Goal: Entertainment & Leisure: Consume media (video, audio)

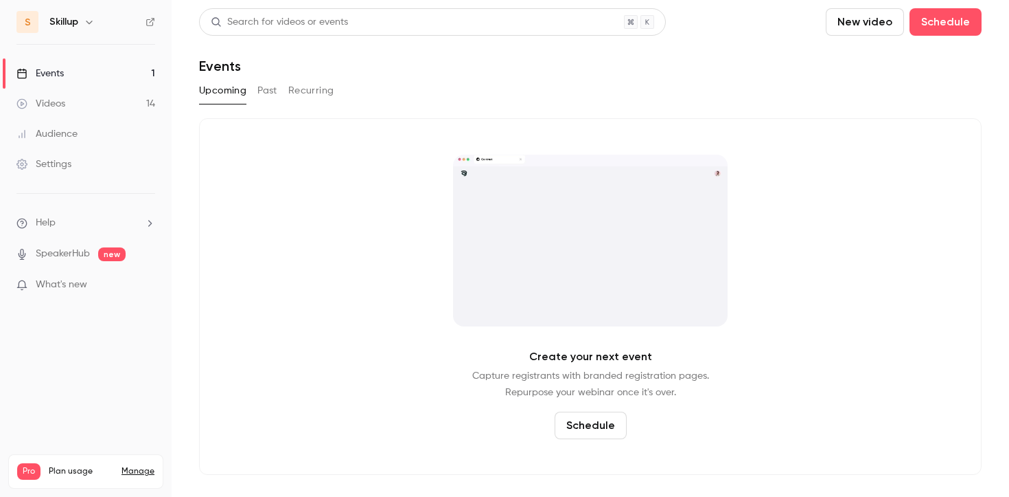
click at [264, 88] on button "Past" at bounding box center [268, 91] width 20 height 22
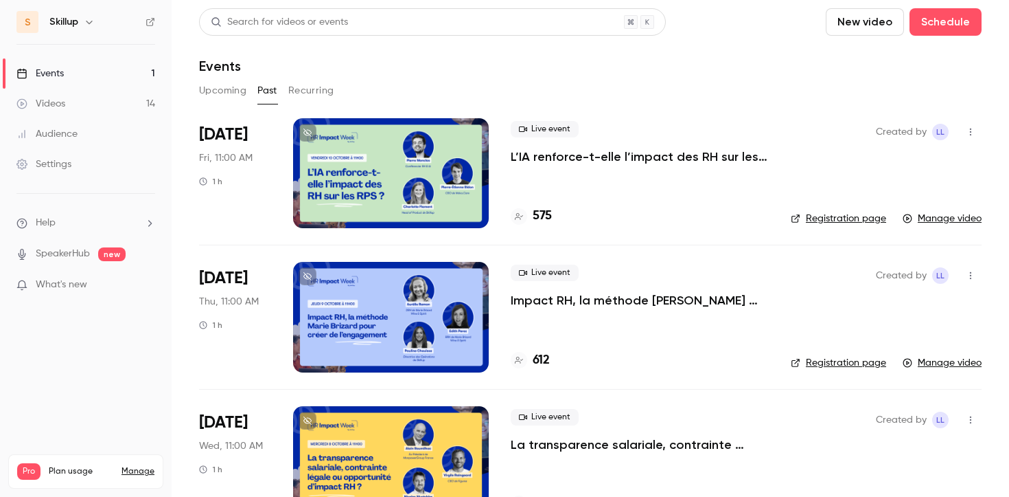
click at [592, 297] on p "Impact RH, la méthode [PERSON_NAME] pour créer de l’engagement" at bounding box center [640, 300] width 258 height 16
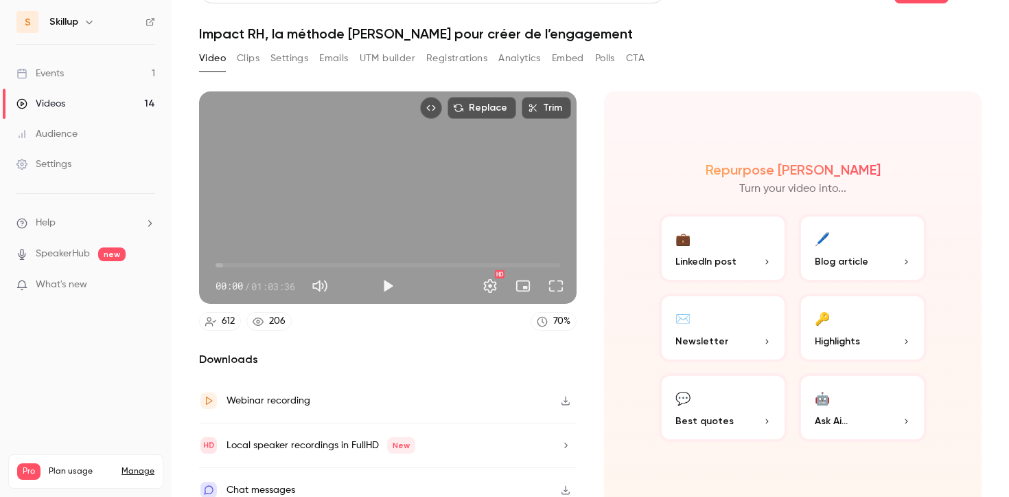
scroll to position [47, 0]
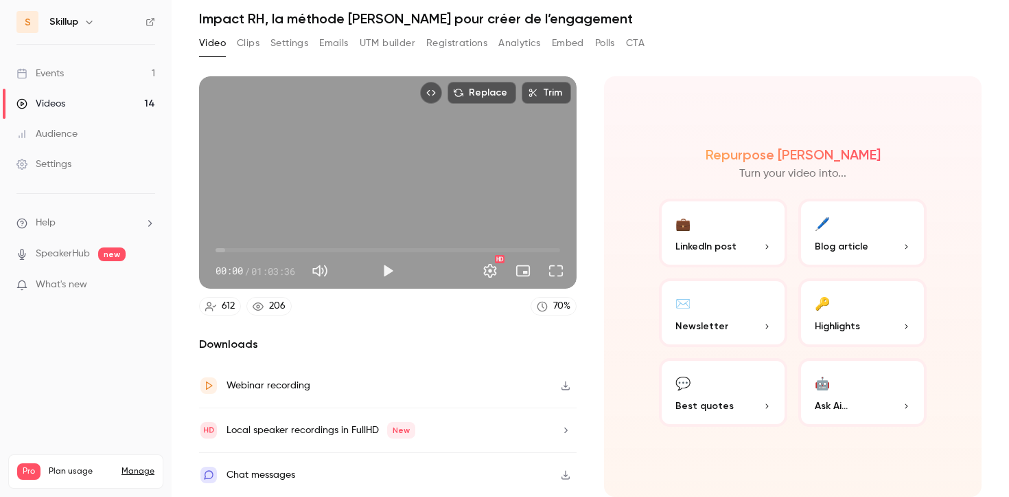
click at [568, 385] on icon "button" at bounding box center [565, 385] width 11 height 10
click at [133, 69] on link "Events 1" at bounding box center [86, 73] width 172 height 30
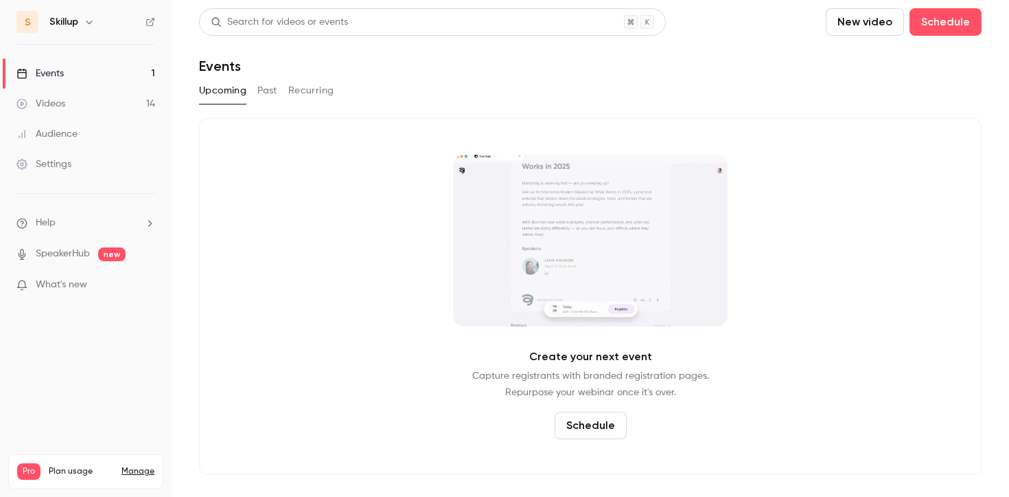
click at [269, 88] on button "Past" at bounding box center [268, 91] width 20 height 22
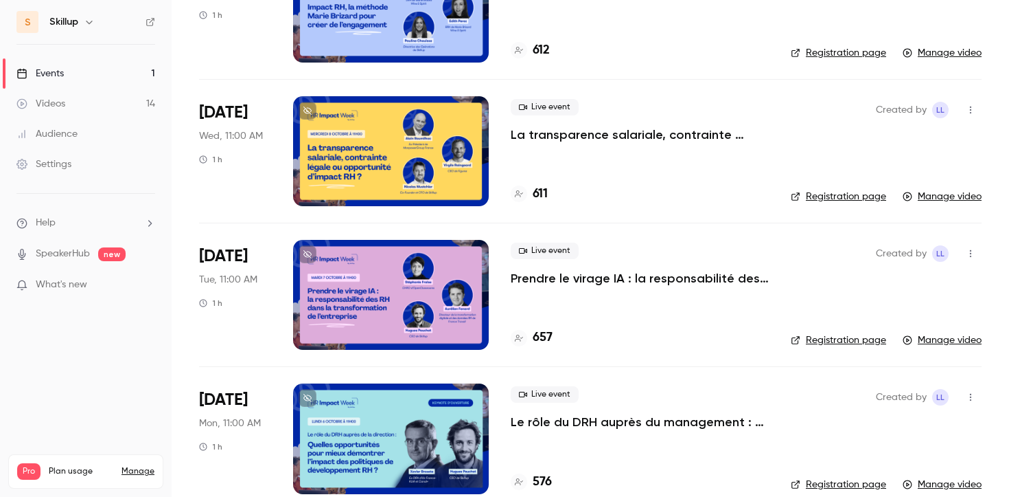
scroll to position [311, 0]
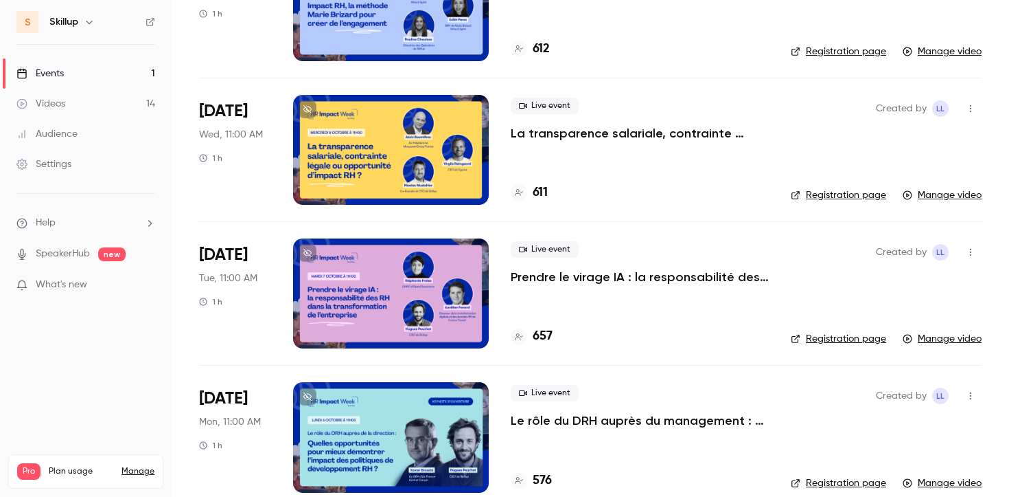
click at [584, 284] on p "Prendre le virage IA : la responsabilité des RH dans la transformation de l'ent…" at bounding box center [640, 277] width 258 height 16
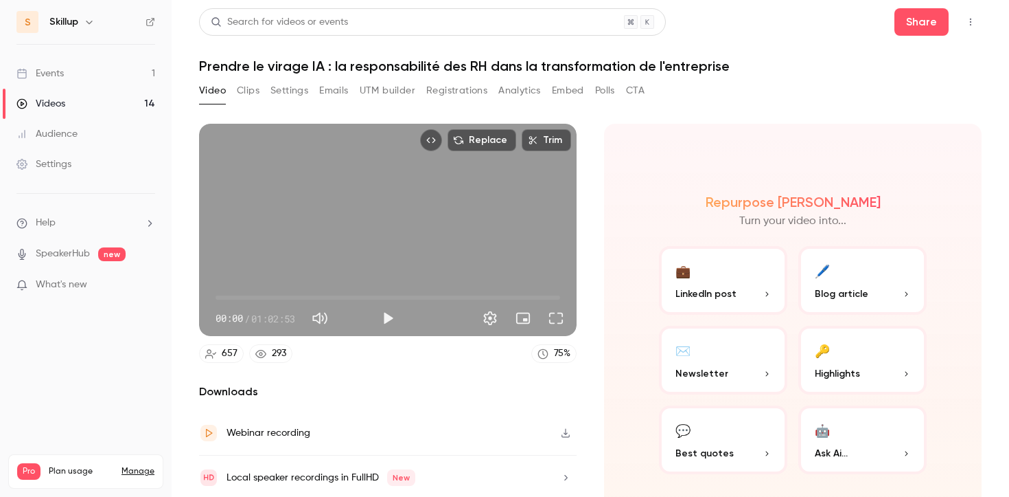
scroll to position [47, 0]
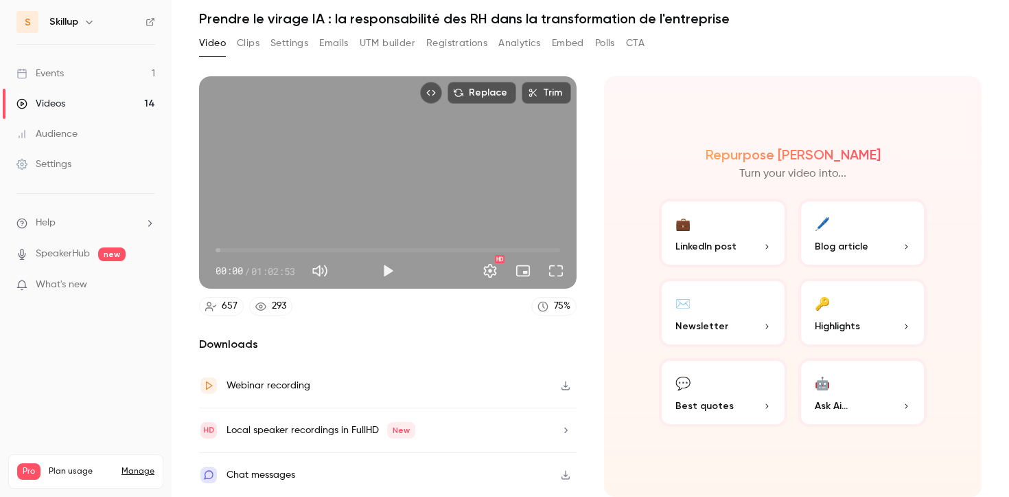
click at [569, 473] on icon "button" at bounding box center [565, 475] width 11 height 10
click at [568, 431] on icon "button" at bounding box center [565, 430] width 11 height 10
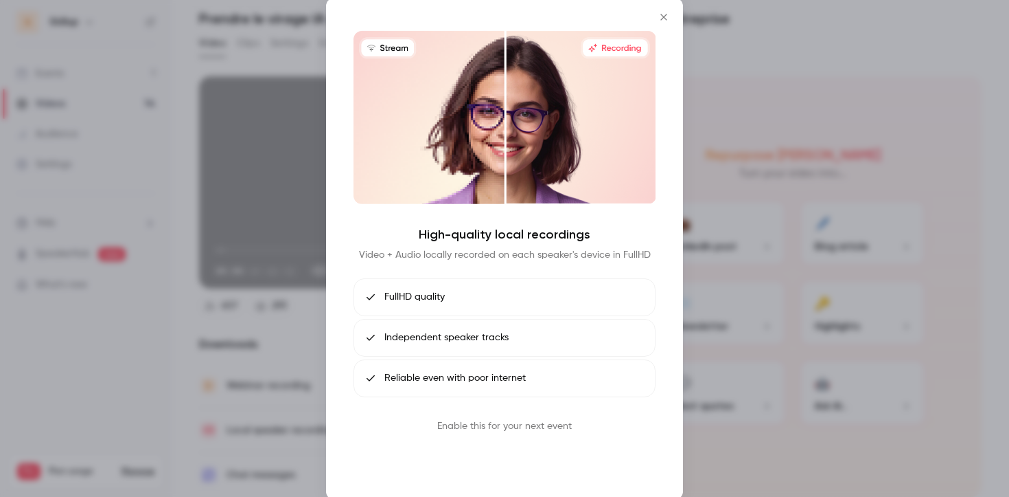
click at [516, 464] on button "Book call" at bounding box center [504, 457] width 71 height 27
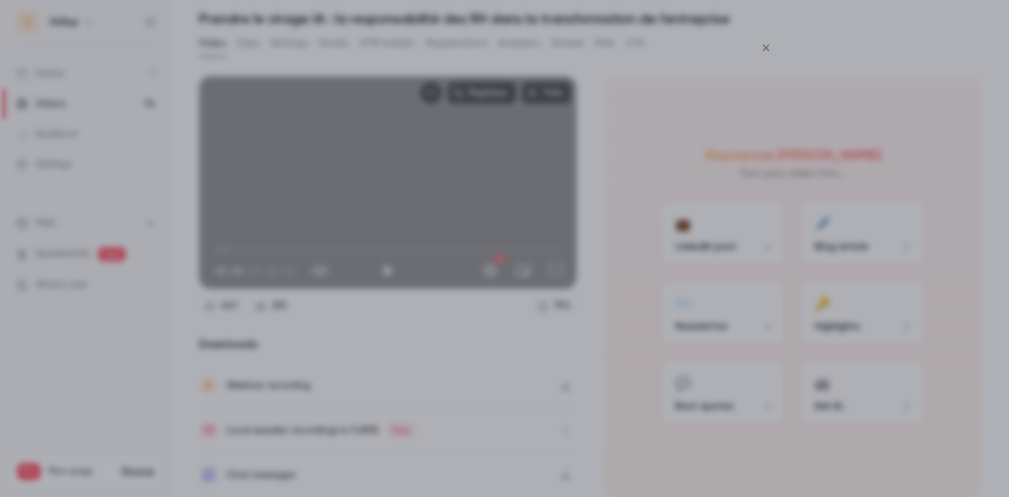
click at [771, 45] on icon "Close" at bounding box center [766, 47] width 16 height 11
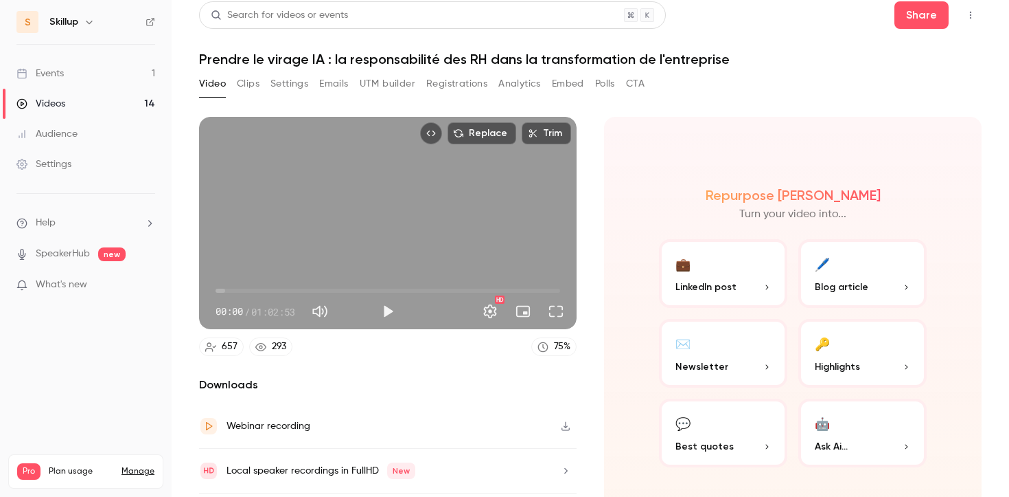
scroll to position [2, 0]
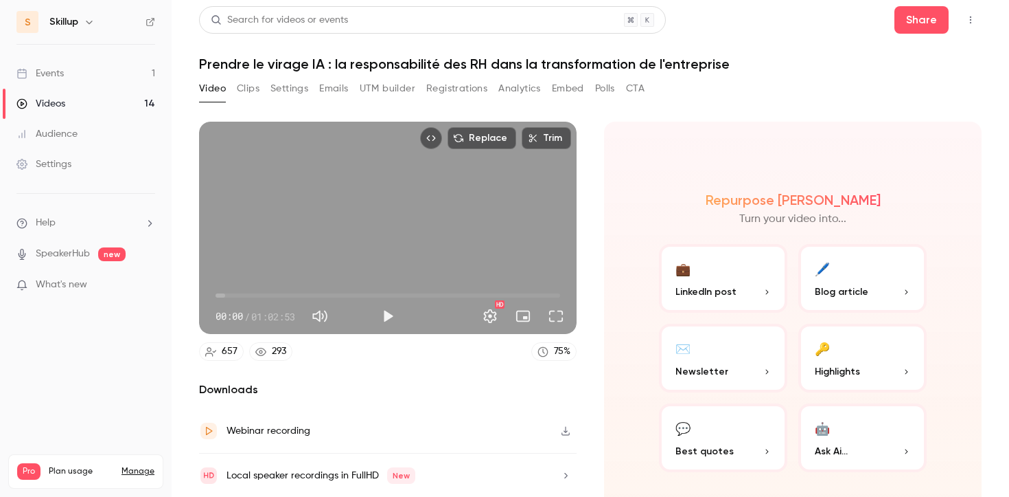
click at [725, 275] on button "💼 LinkedIn post" at bounding box center [723, 278] width 128 height 69
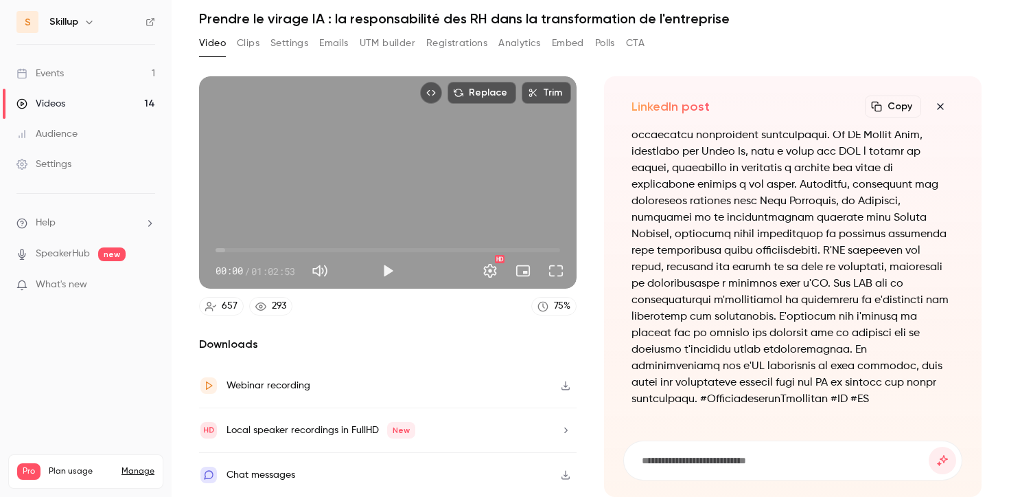
scroll to position [-36, 0]
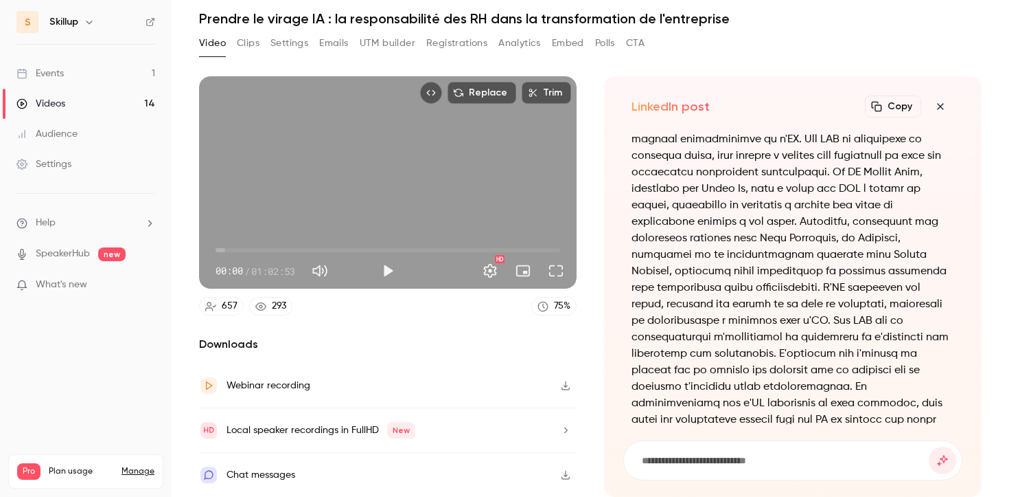
click at [938, 100] on button "button" at bounding box center [940, 106] width 27 height 27
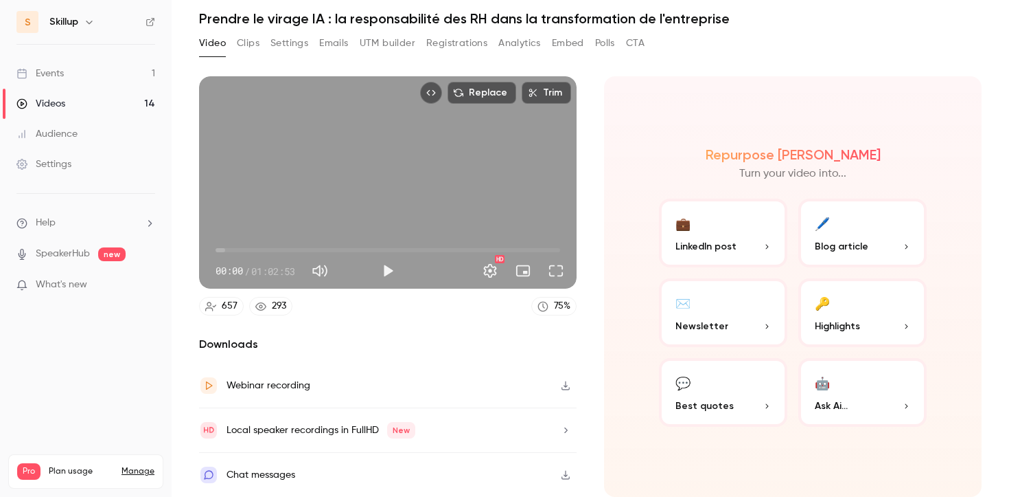
click at [772, 388] on button "💬 Best quotes" at bounding box center [723, 392] width 128 height 69
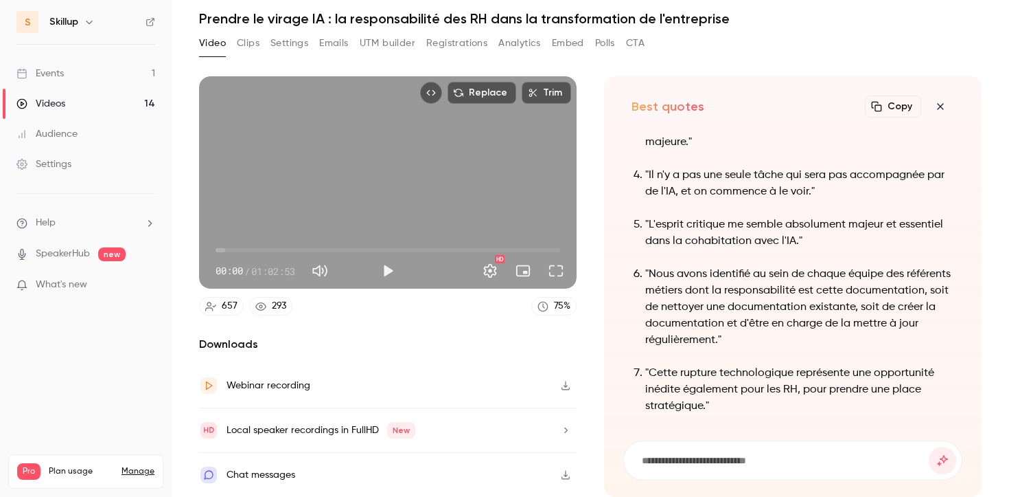
scroll to position [0, 0]
